Goal: Task Accomplishment & Management: Complete application form

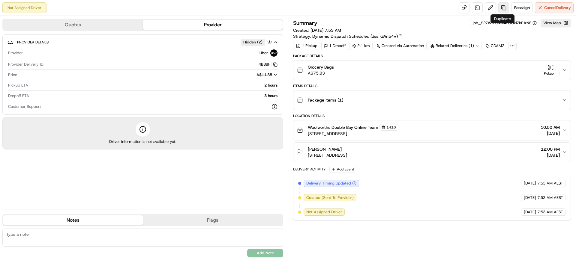
click at [499, 7] on link at bounding box center [503, 7] width 11 height 11
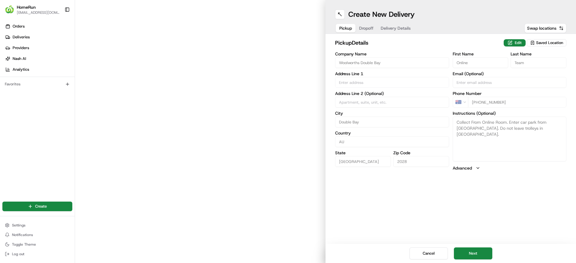
type input "[GEOGRAPHIC_DATA]"
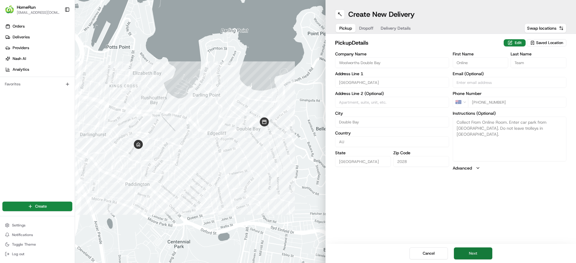
click at [482, 258] on button "Next" at bounding box center [473, 254] width 38 height 12
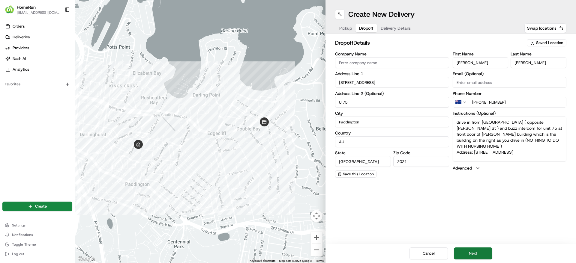
click at [483, 259] on button "Next" at bounding box center [473, 254] width 38 height 12
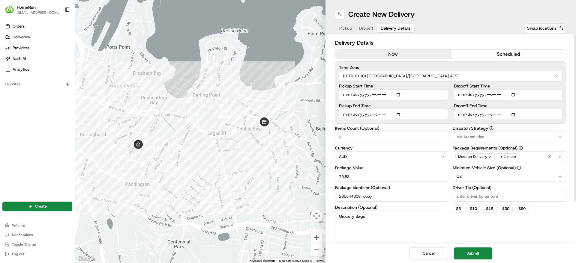
click at [399, 94] on input "Pickup Start Time" at bounding box center [393, 94] width 109 height 11
type input "[DATE]T00:50"
click at [513, 94] on input "Dropoff Start Time" at bounding box center [508, 94] width 109 height 11
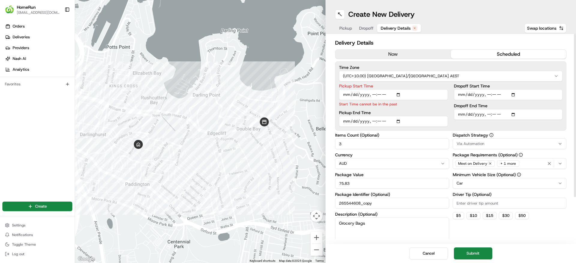
type input "[DATE]T13:00"
click at [400, 96] on input "Pickup Start Time" at bounding box center [393, 94] width 109 height 11
type input "[DATE]T12:50"
click at [512, 121] on input "Dropoff End Time" at bounding box center [508, 121] width 109 height 11
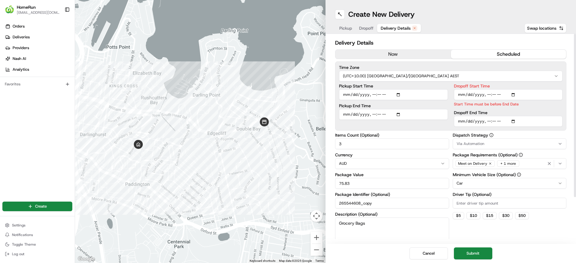
type input "[DATE]T14:00"
click at [566, 102] on div "Time Zone (UTC+10.00) [GEOGRAPHIC_DATA]/[GEOGRAPHIC_DATA] AEST Pickup Start Tim…" at bounding box center [450, 95] width 231 height 69
click at [520, 101] on div "Dropoff Start Time Start Time must be before End Date" at bounding box center [508, 95] width 109 height 23
click at [481, 253] on button "Submit" at bounding box center [473, 254] width 38 height 12
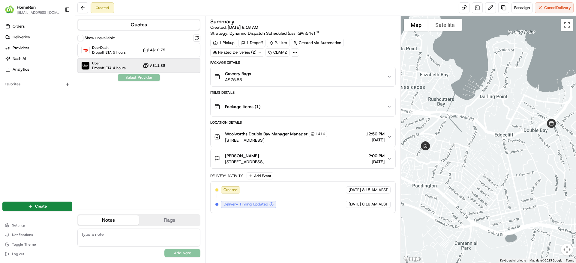
click at [145, 58] on div "Uber Dropoff ETA 4 hours A$11.88" at bounding box center [138, 65] width 123 height 14
click at [141, 76] on button "Assign Provider" at bounding box center [139, 77] width 43 height 7
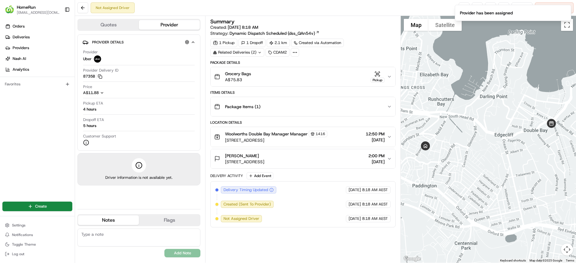
click at [258, 55] on div "Related Deliveries (2)" at bounding box center [237, 52] width 54 height 8
click at [251, 74] on span "job_92ZWbJuNM4ZCQkiZkPJzNE" at bounding box center [252, 76] width 58 height 5
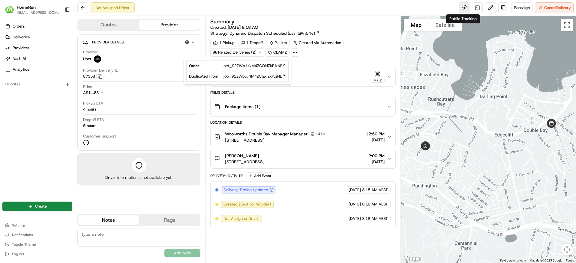
click at [461, 8] on link at bounding box center [463, 7] width 11 height 11
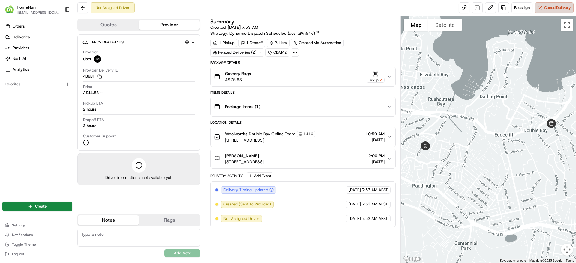
click at [553, 12] on button "Cancel Delivery" at bounding box center [554, 7] width 39 height 11
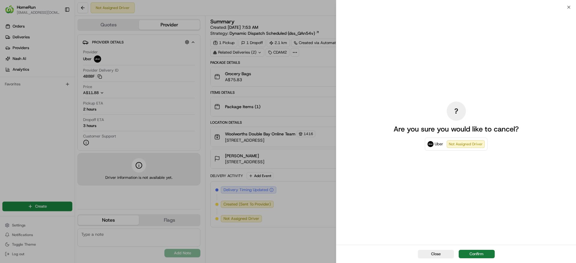
click at [475, 251] on button "Confirm" at bounding box center [476, 254] width 36 height 8
